Goal: Transaction & Acquisition: Download file/media

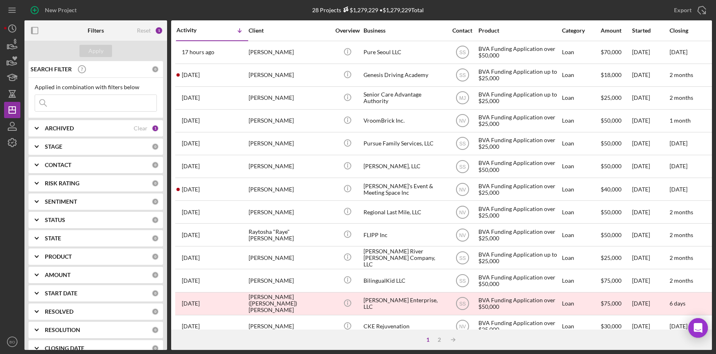
click at [37, 125] on icon "Icon/Expander" at bounding box center [36, 128] width 20 height 20
click at [106, 102] on input at bounding box center [95, 103] width 121 height 16
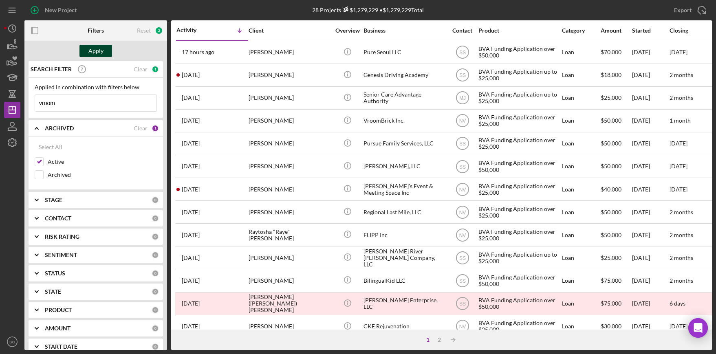
type input "vroom"
click at [99, 51] on div "Apply" at bounding box center [95, 51] width 15 height 12
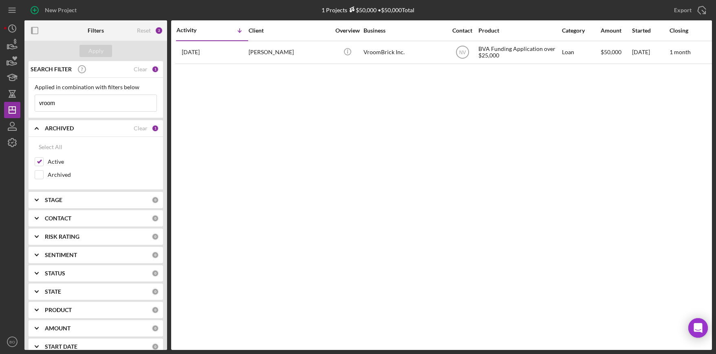
click at [68, 100] on input "vroom" at bounding box center [95, 103] width 121 height 16
click at [103, 48] on div "Apply" at bounding box center [95, 51] width 15 height 12
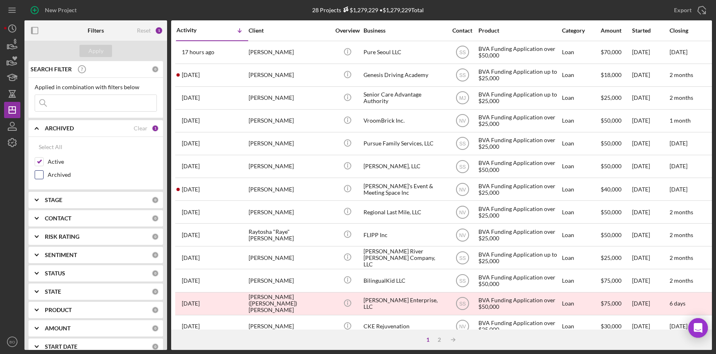
click at [40, 177] on input "Archived" at bounding box center [39, 175] width 8 height 8
checkbox input "true"
click at [38, 160] on input "Active" at bounding box center [39, 162] width 8 height 8
checkbox input "false"
click at [99, 51] on div "Apply" at bounding box center [95, 51] width 15 height 12
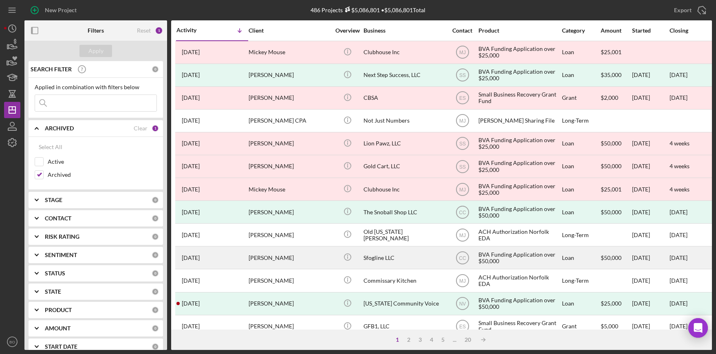
click at [298, 257] on div "[PERSON_NAME]" at bounding box center [290, 258] width 82 height 22
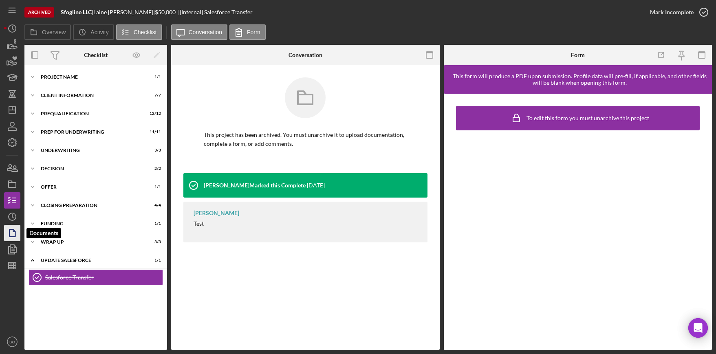
click at [14, 234] on icon "button" at bounding box center [12, 233] width 20 height 20
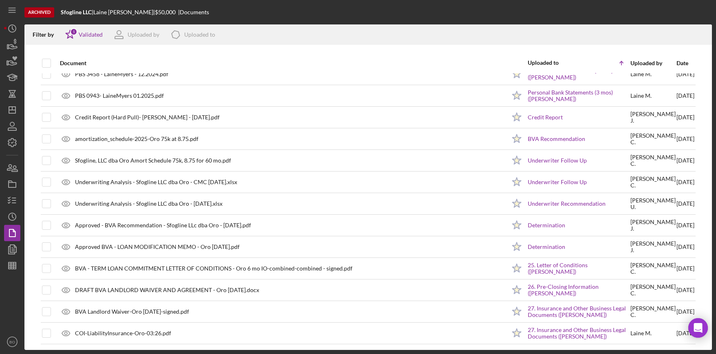
scroll to position [1093, 0]
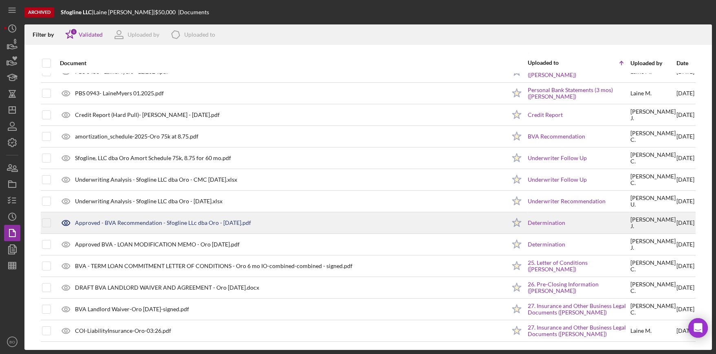
click at [66, 224] on icon at bounding box center [66, 223] width 20 height 20
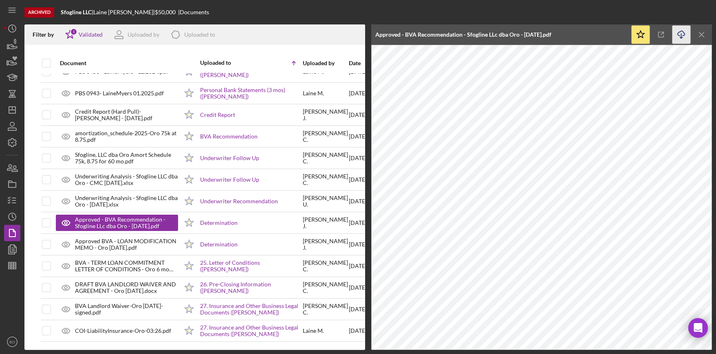
click at [682, 30] on icon "Icon/Download" at bounding box center [682, 35] width 18 height 18
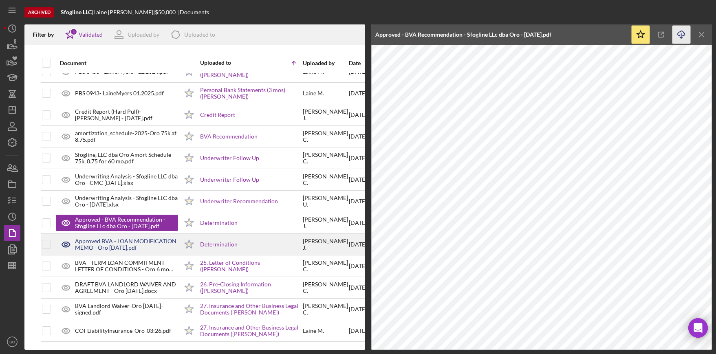
click at [102, 237] on div "Approved BVA - LOAN MODIFICATION MEMO - Oro [DATE].pdf" at bounding box center [117, 244] width 122 height 20
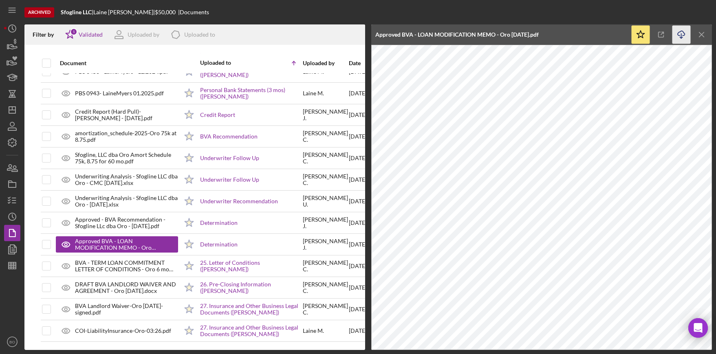
click at [681, 32] on icon "Icon/Download" at bounding box center [682, 35] width 18 height 18
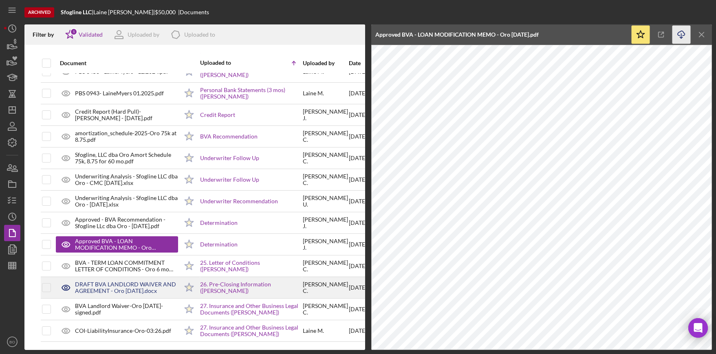
scroll to position [1099, 0]
click at [64, 283] on icon at bounding box center [66, 288] width 20 height 20
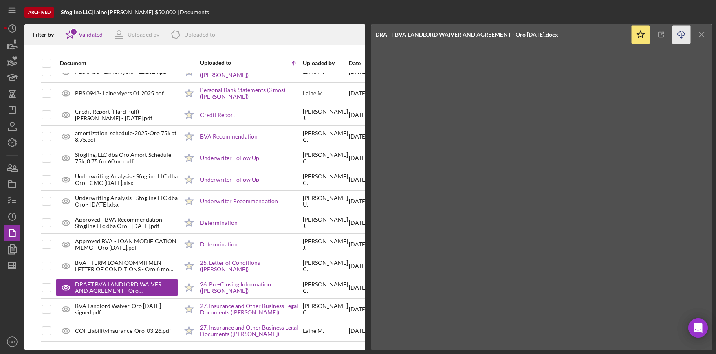
click at [681, 29] on icon "Icon/Download" at bounding box center [682, 35] width 18 height 18
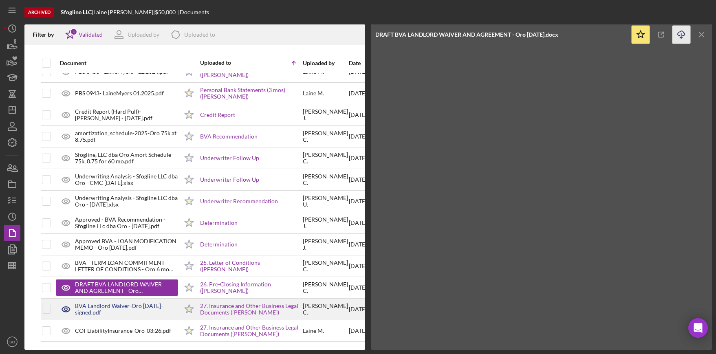
click at [86, 303] on div "BVA Landlord Waiver-Oro [DATE]-signed.pdf" at bounding box center [126, 309] width 103 height 13
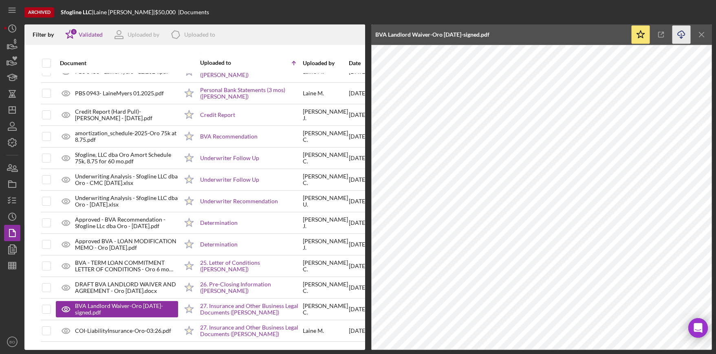
click at [682, 30] on icon "Icon/Download" at bounding box center [682, 35] width 18 height 18
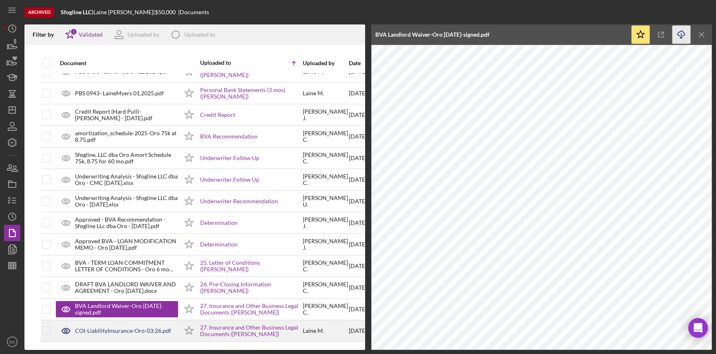
click at [96, 328] on div "COI-LiabilityInsurance-Oro-03:26.pdf" at bounding box center [123, 331] width 96 height 7
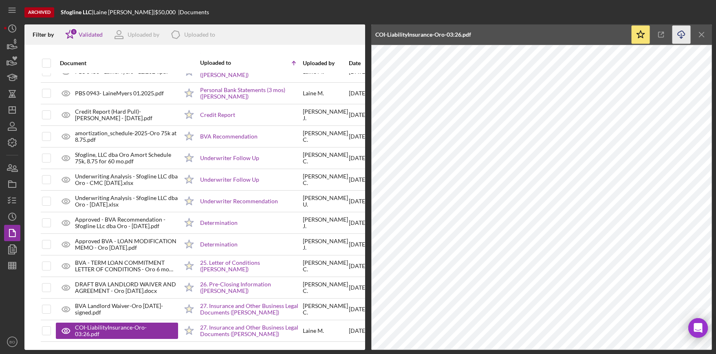
click at [682, 31] on icon "button" at bounding box center [681, 33] width 7 height 4
